Goal: Task Accomplishment & Management: Manage account settings

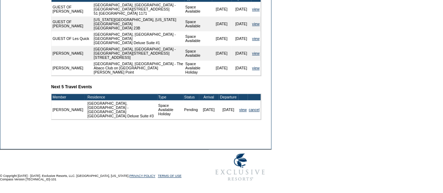
scroll to position [309, 0]
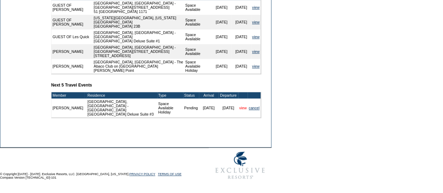
click at [241, 108] on link "view" at bounding box center [242, 108] width 7 height 4
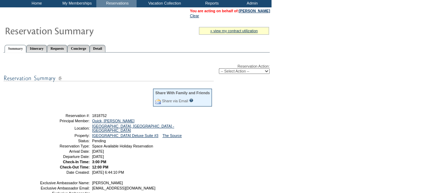
scroll to position [44, 0]
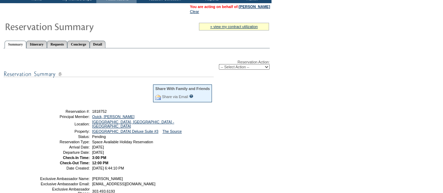
click at [253, 69] on select "-- Select Action -- Modify Reservation Dates Modify Reservation Cost Modify Occ…" at bounding box center [244, 67] width 51 height 6
select select "ConfirmRes"
click at [219, 65] on select "-- Select Action -- Modify Reservation Dates Modify Reservation Cost Modify Occ…" at bounding box center [244, 67] width 51 height 6
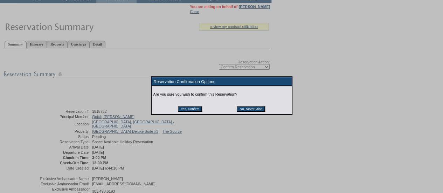
click at [196, 110] on input "Yes, Confirm" at bounding box center [190, 109] width 24 height 6
